Goal: Use online tool/utility: Utilize a website feature to perform a specific function

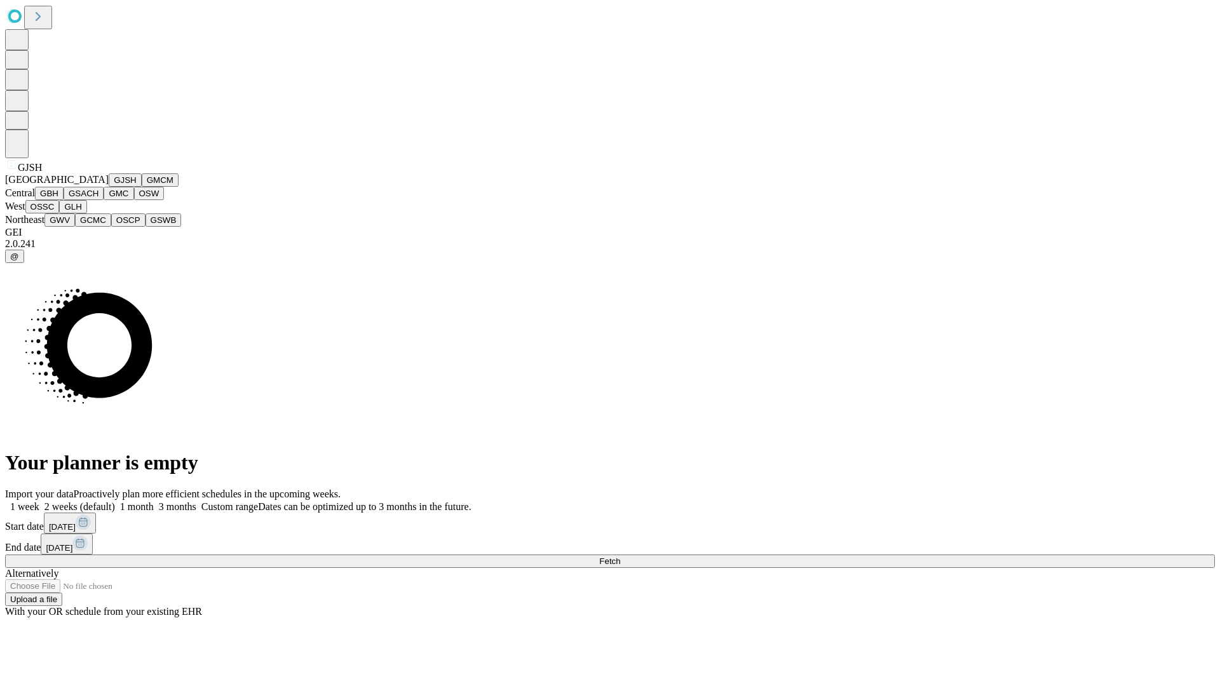
click at [109, 187] on button "GJSH" at bounding box center [125, 180] width 33 height 13
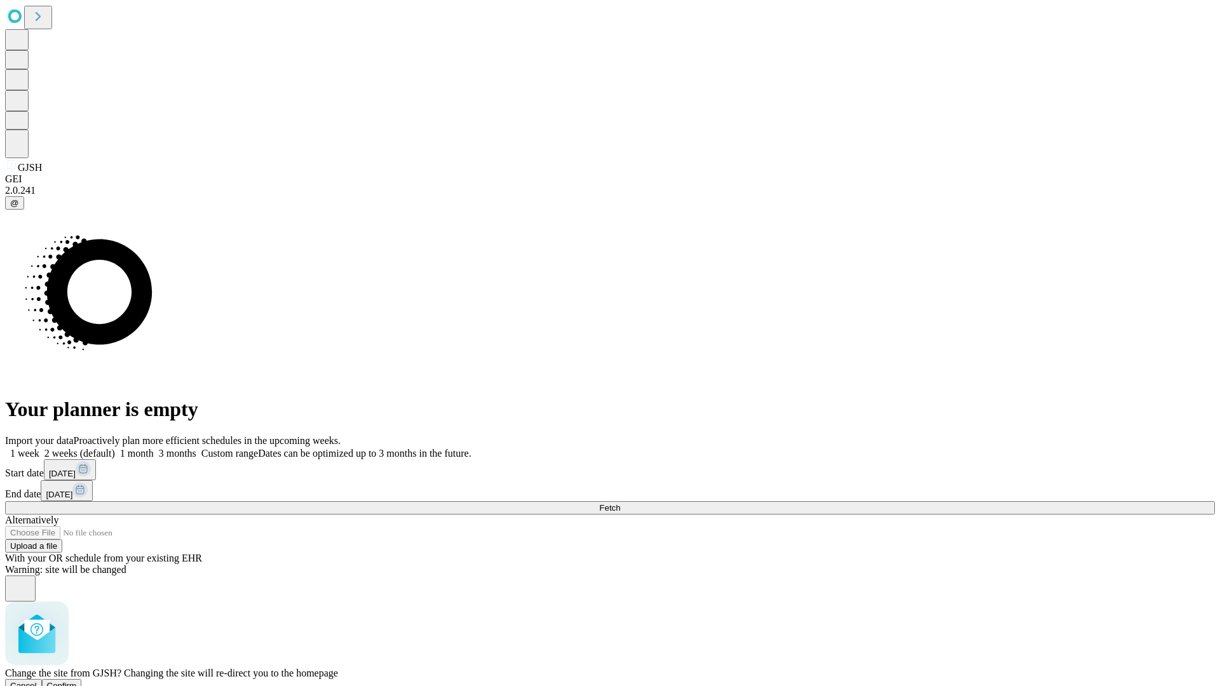
click at [77, 681] on span "Confirm" at bounding box center [62, 686] width 30 height 10
click at [154, 448] on label "1 month" at bounding box center [134, 453] width 39 height 11
click at [620, 503] on span "Fetch" at bounding box center [609, 508] width 21 height 10
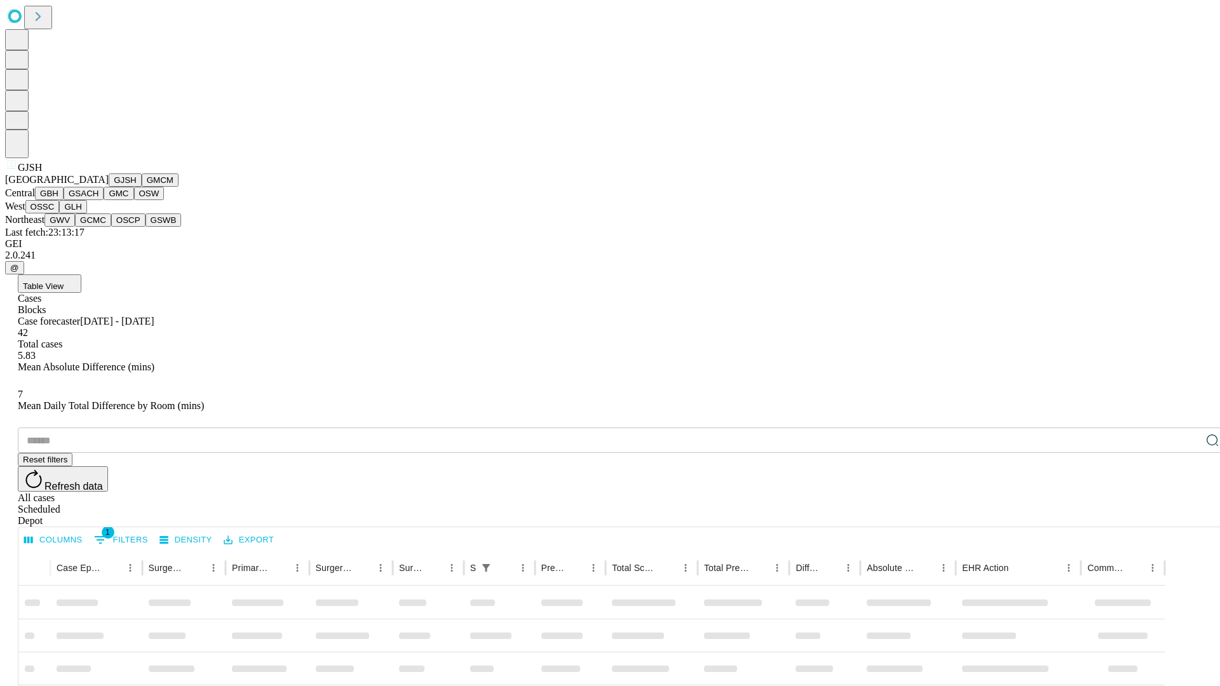
click at [142, 187] on button "GMCM" at bounding box center [160, 180] width 37 height 13
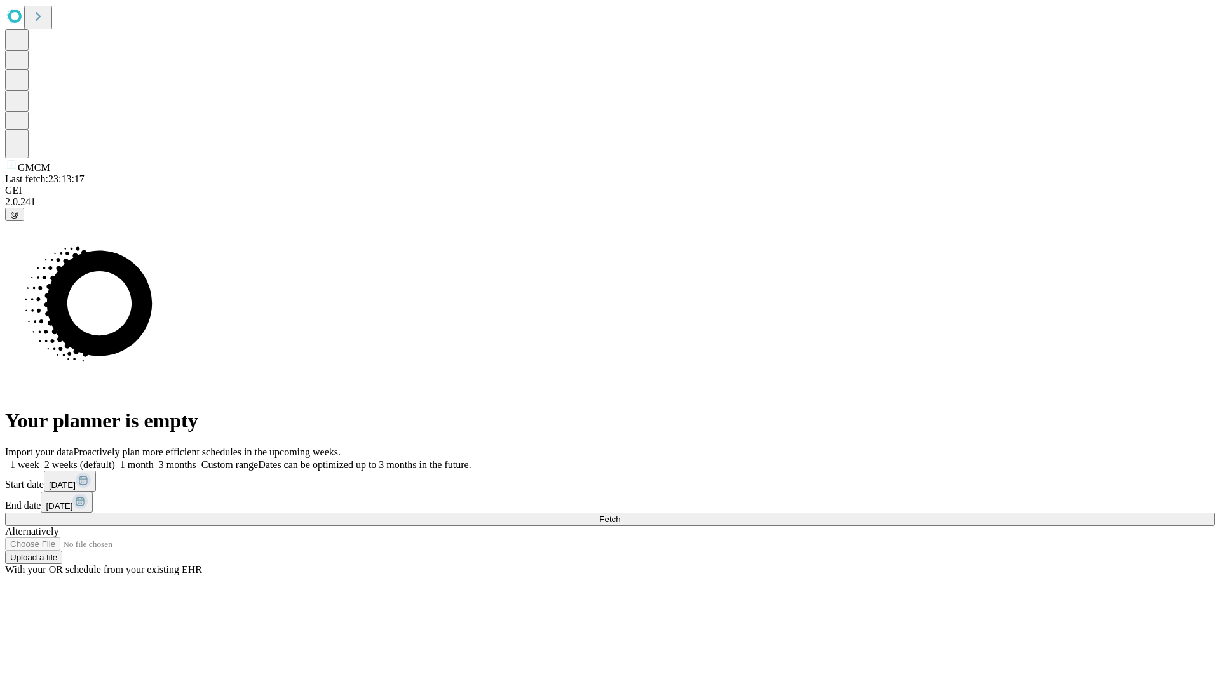
click at [154, 460] on label "1 month" at bounding box center [134, 465] width 39 height 11
click at [620, 515] on span "Fetch" at bounding box center [609, 520] width 21 height 10
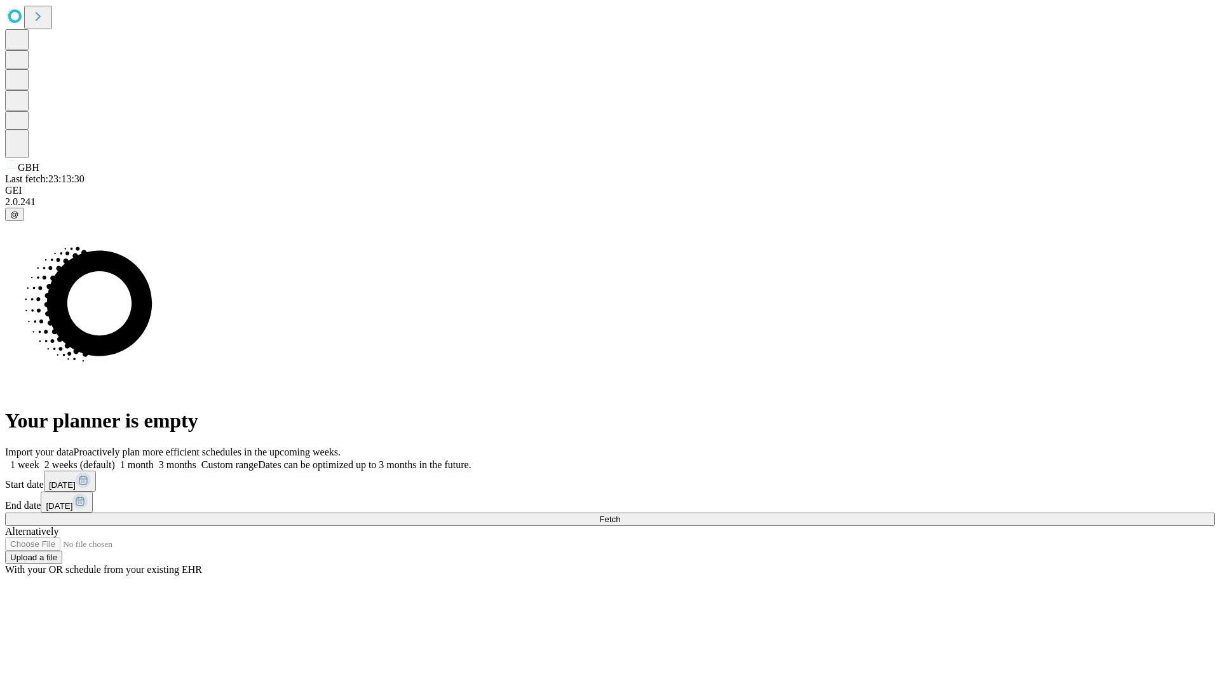
click at [154, 460] on label "1 month" at bounding box center [134, 465] width 39 height 11
click at [620, 515] on span "Fetch" at bounding box center [609, 520] width 21 height 10
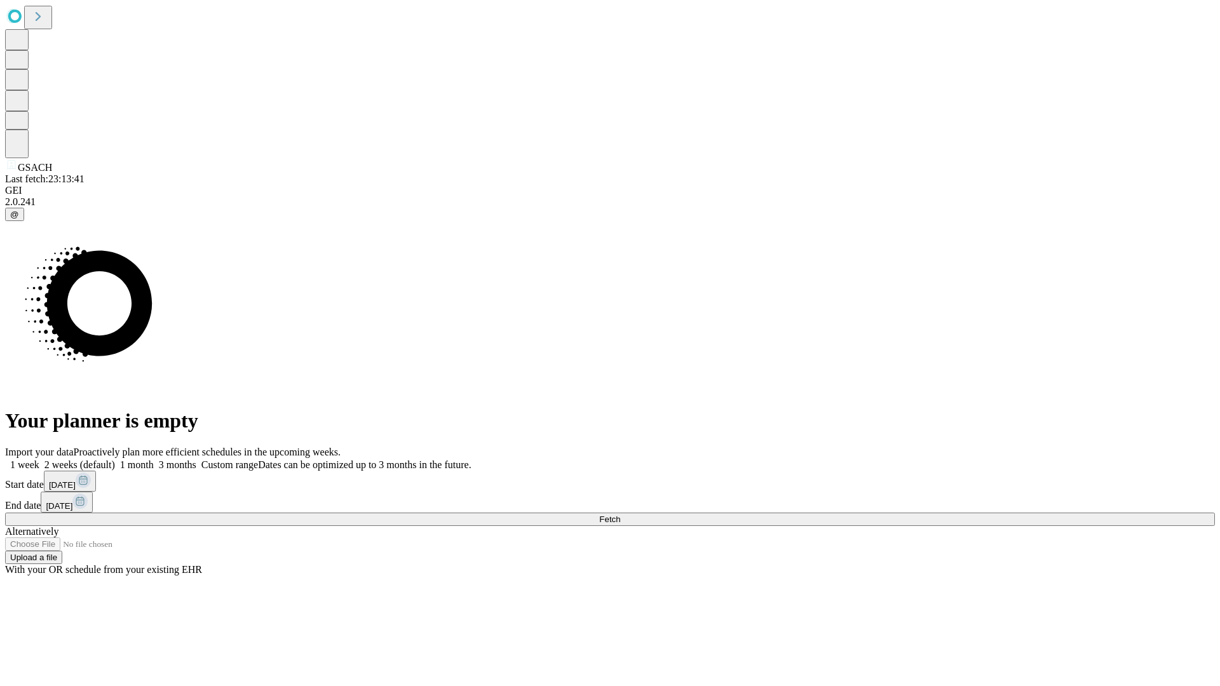
click at [154, 460] on label "1 month" at bounding box center [134, 465] width 39 height 11
click at [620, 515] on span "Fetch" at bounding box center [609, 520] width 21 height 10
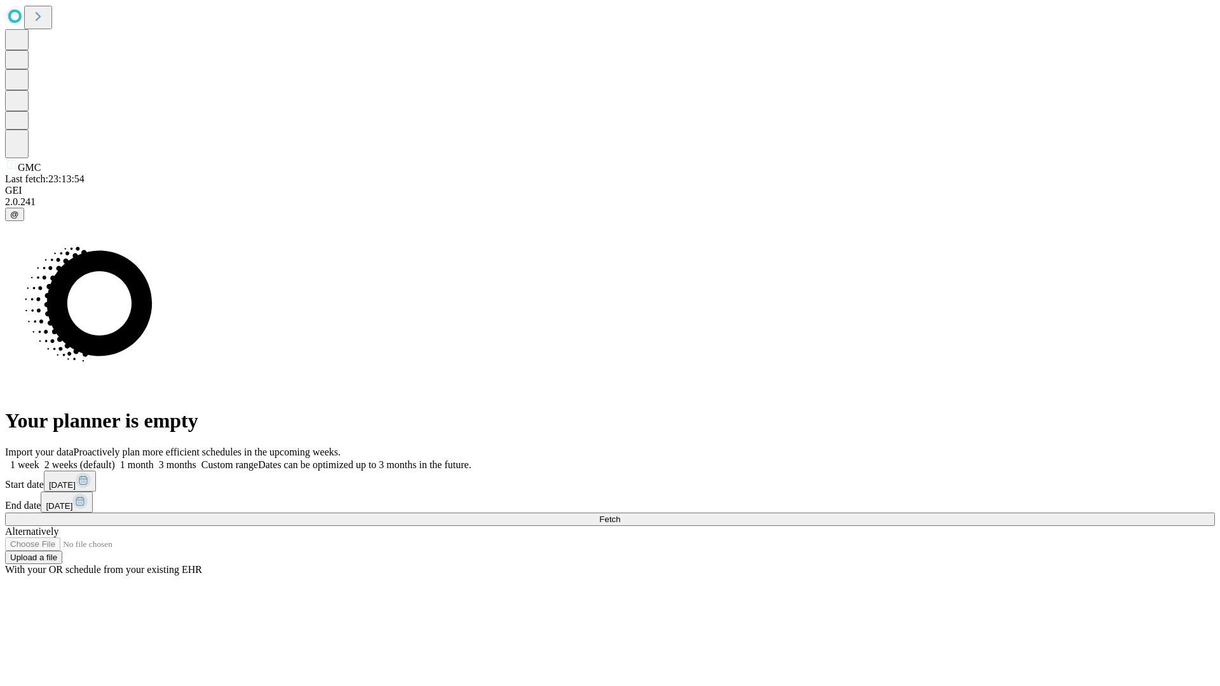
click at [620, 515] on span "Fetch" at bounding box center [609, 520] width 21 height 10
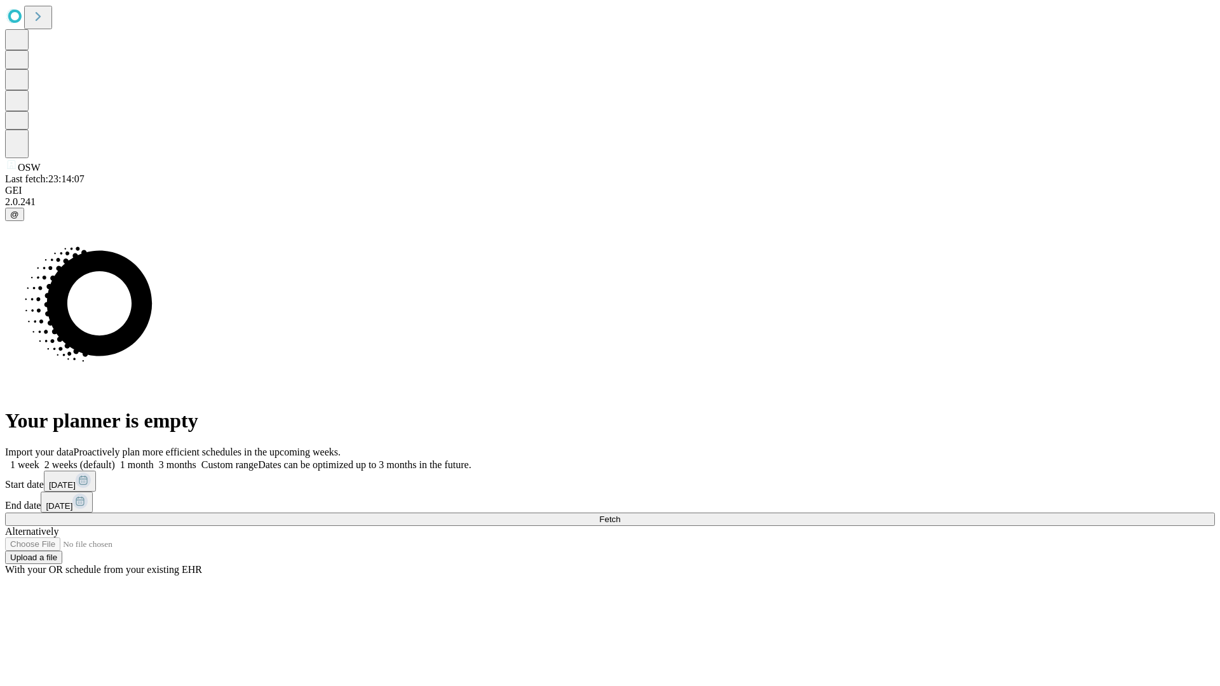
click at [154, 460] on label "1 month" at bounding box center [134, 465] width 39 height 11
click at [620, 515] on span "Fetch" at bounding box center [609, 520] width 21 height 10
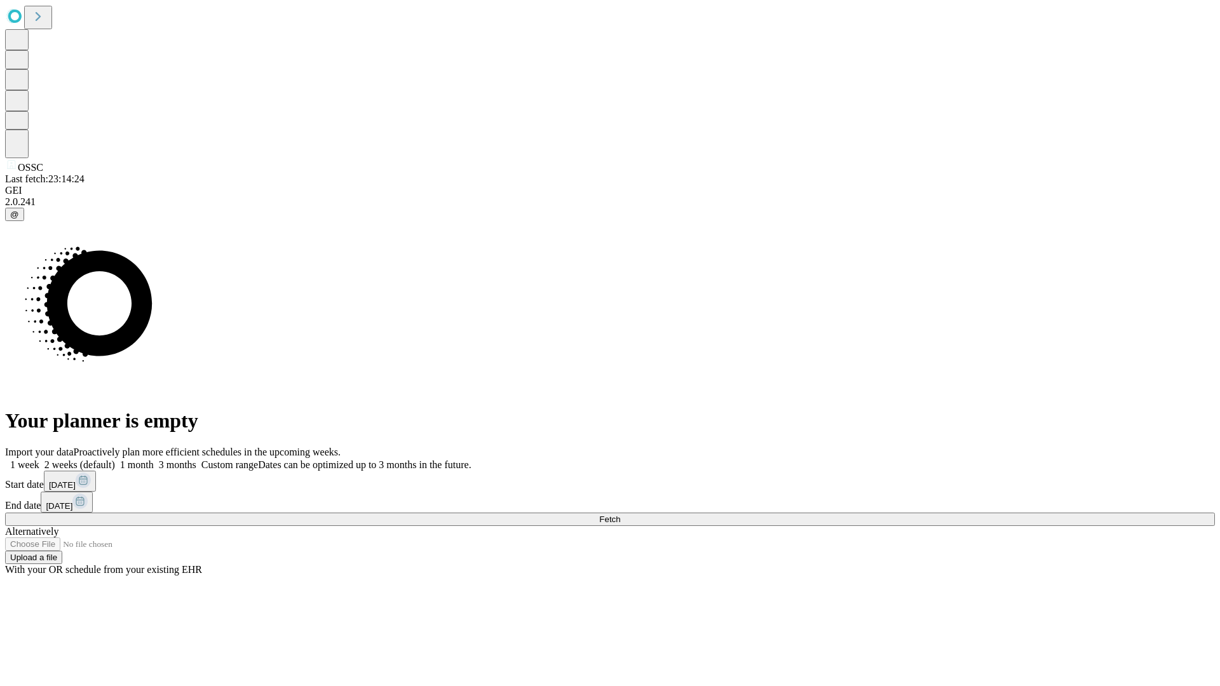
click at [154, 460] on label "1 month" at bounding box center [134, 465] width 39 height 11
click at [620, 515] on span "Fetch" at bounding box center [609, 520] width 21 height 10
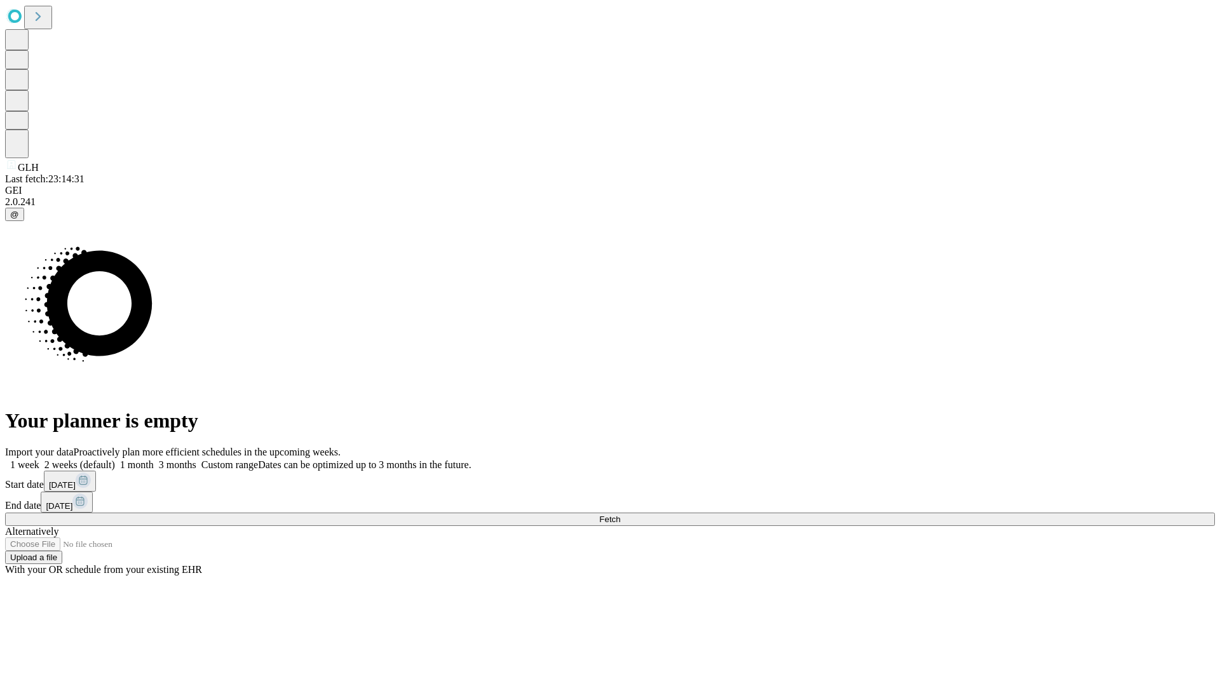
click at [620, 515] on span "Fetch" at bounding box center [609, 520] width 21 height 10
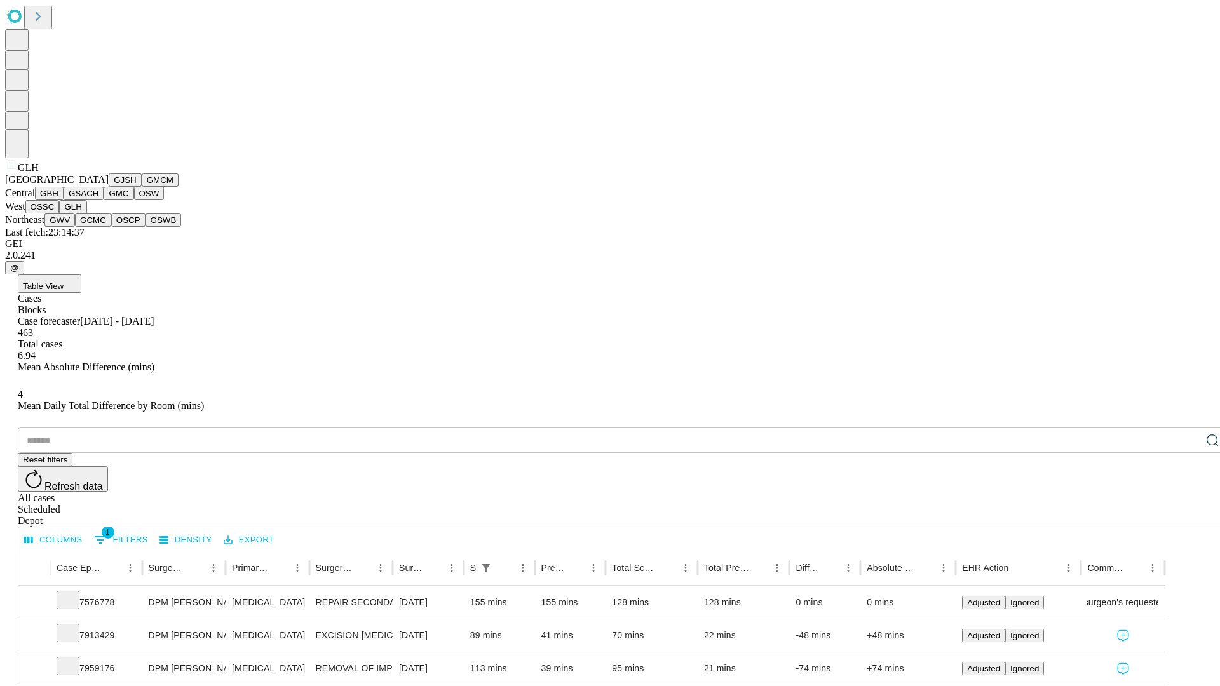
click at [75, 227] on button "GWV" at bounding box center [59, 220] width 31 height 13
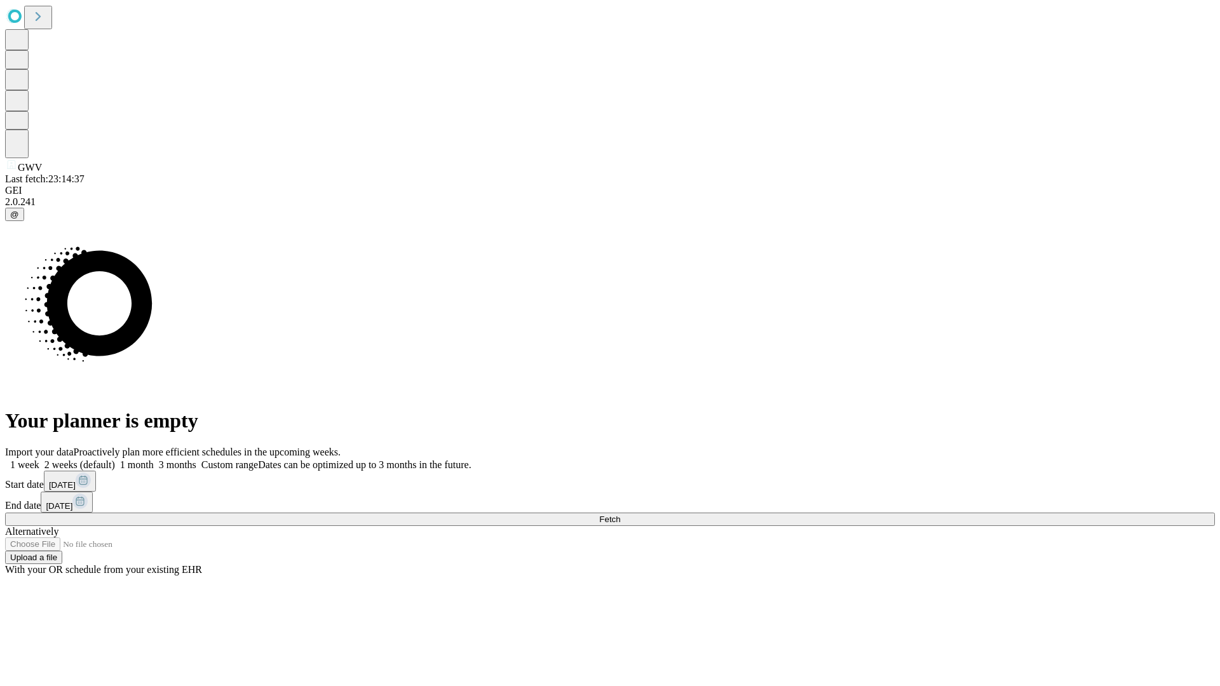
click at [154, 460] on label "1 month" at bounding box center [134, 465] width 39 height 11
click at [620, 515] on span "Fetch" at bounding box center [609, 520] width 21 height 10
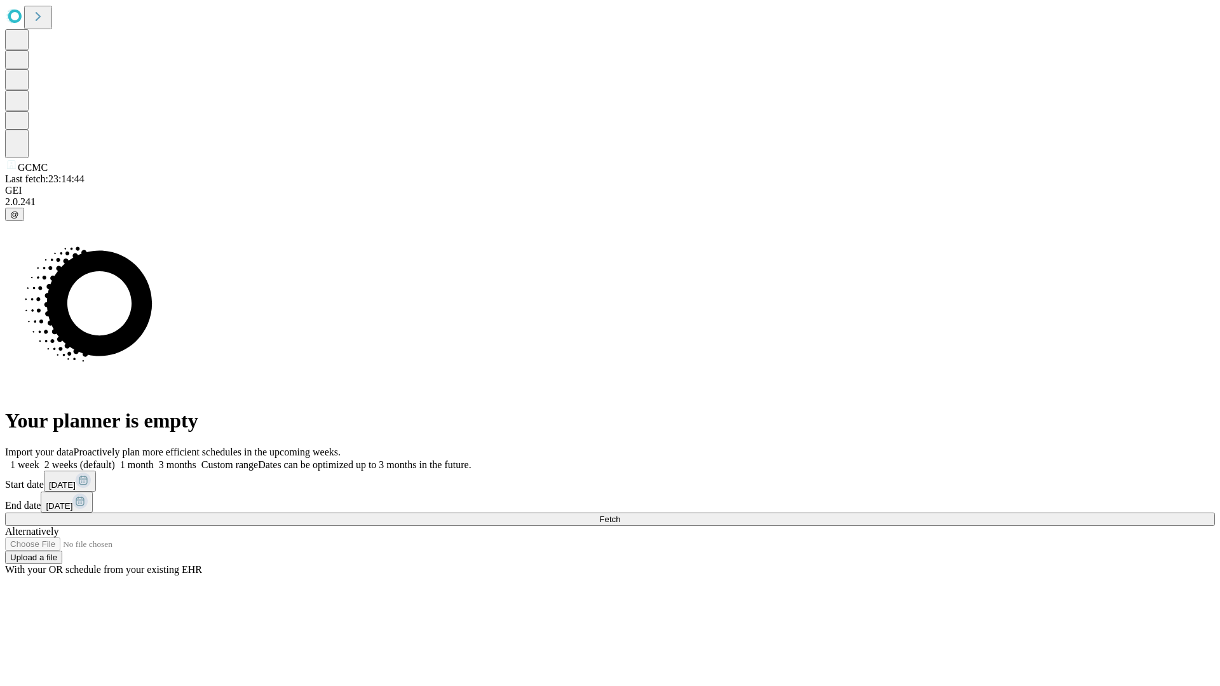
click at [154, 460] on label "1 month" at bounding box center [134, 465] width 39 height 11
click at [620, 515] on span "Fetch" at bounding box center [609, 520] width 21 height 10
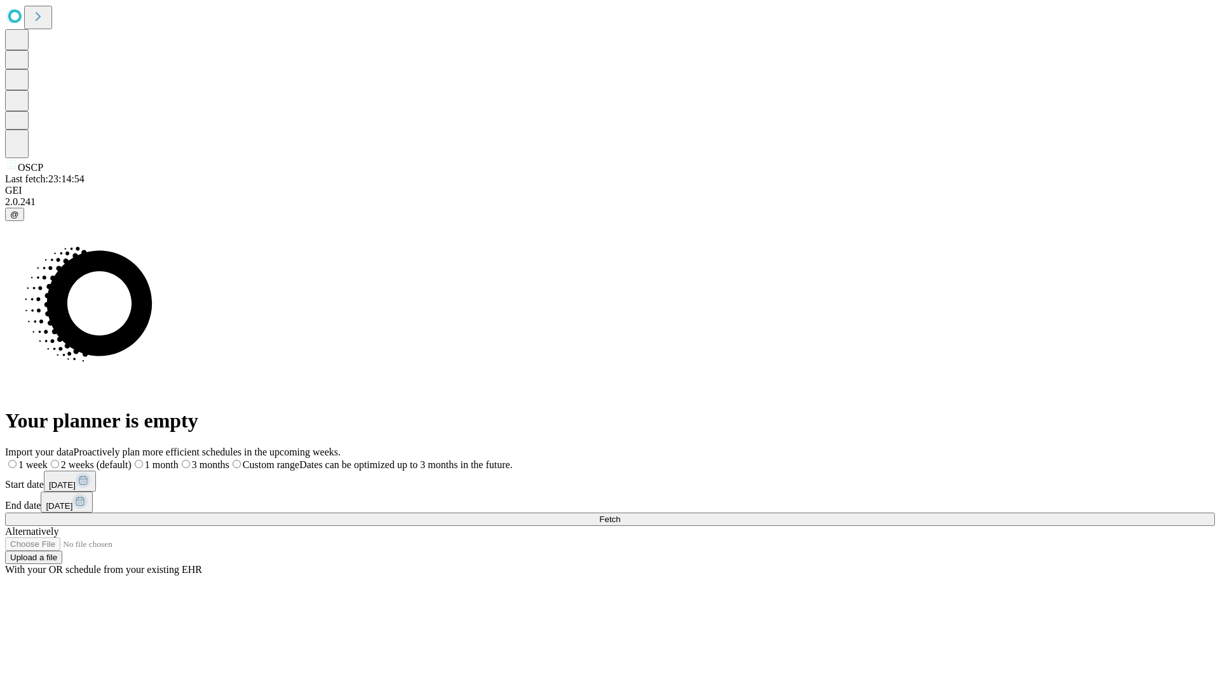
click at [620, 515] on span "Fetch" at bounding box center [609, 520] width 21 height 10
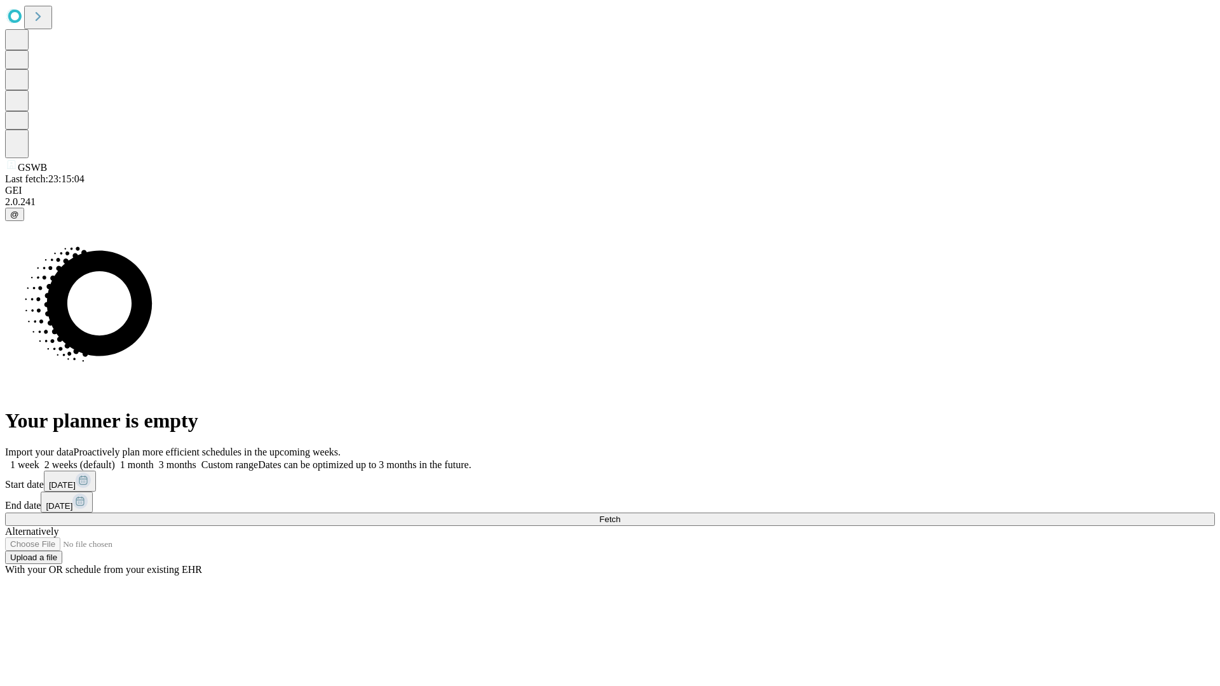
click at [154, 460] on label "1 month" at bounding box center [134, 465] width 39 height 11
click at [620, 515] on span "Fetch" at bounding box center [609, 520] width 21 height 10
